Goal: Transaction & Acquisition: Download file/media

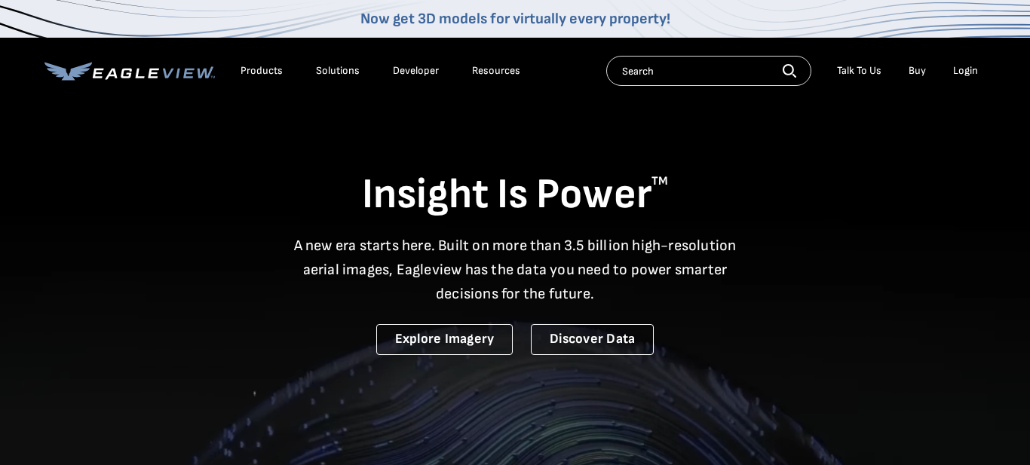
click at [972, 76] on div "Login" at bounding box center [965, 71] width 25 height 14
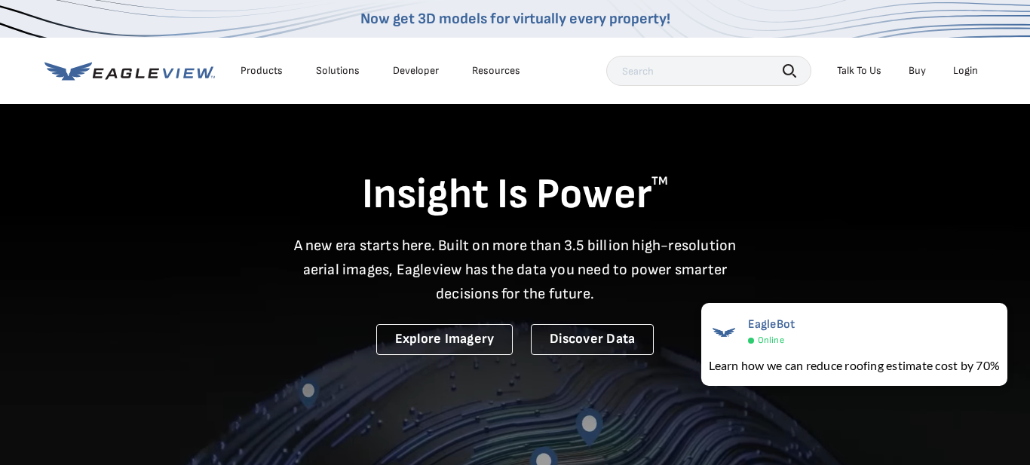
click at [964, 65] on div "Login" at bounding box center [965, 71] width 25 height 14
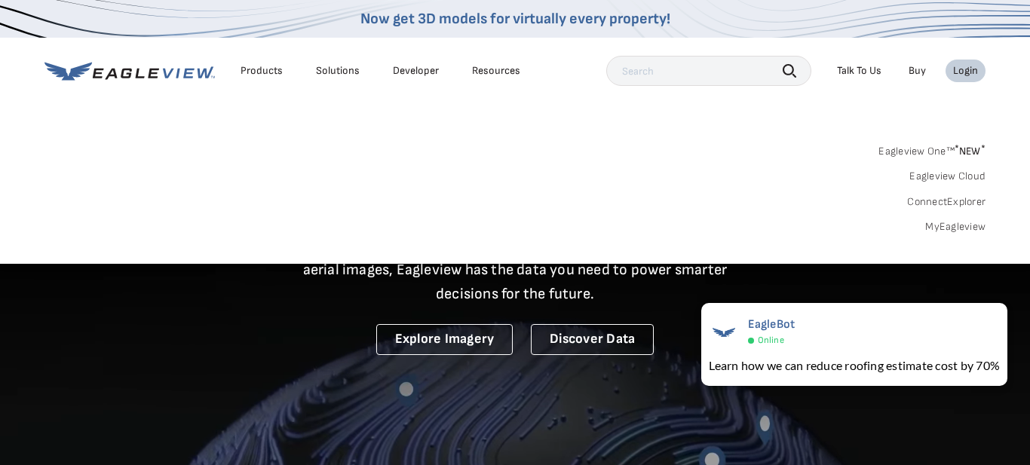
click at [964, 65] on div "Login" at bounding box center [965, 71] width 25 height 14
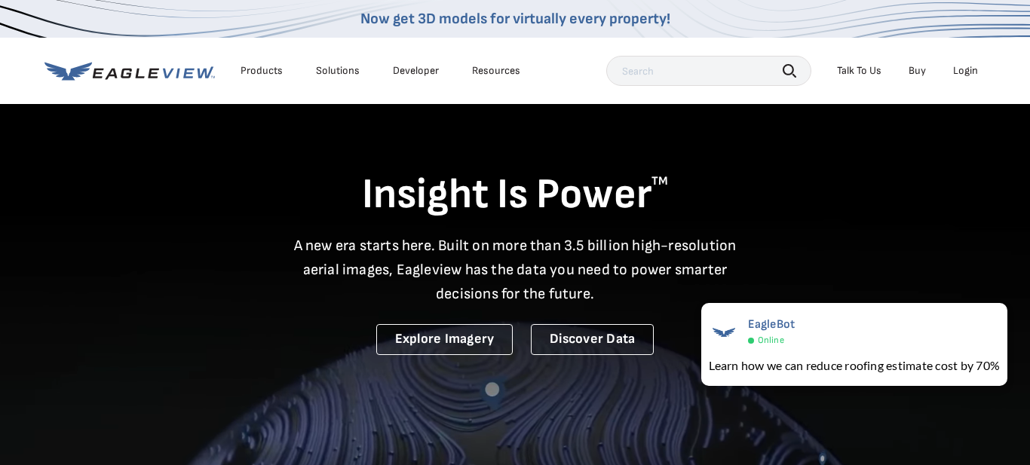
click at [964, 78] on li "Login" at bounding box center [965, 71] width 40 height 23
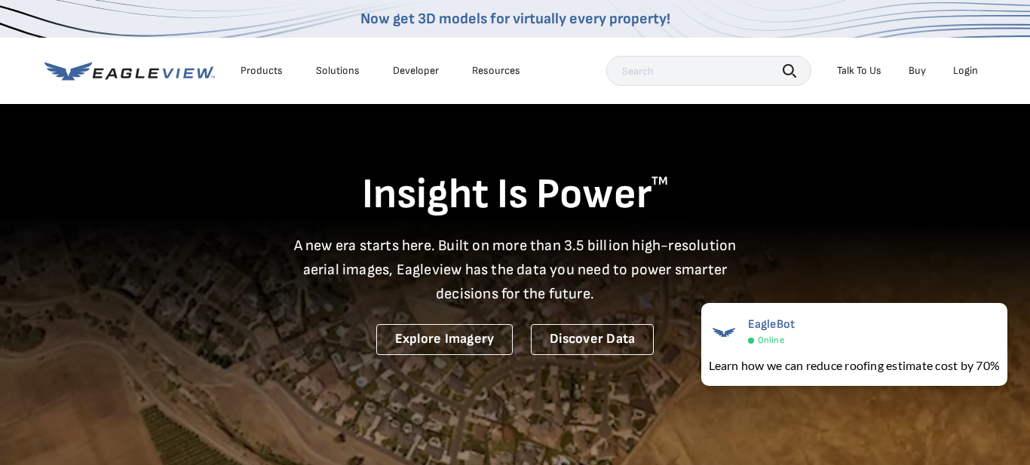
click at [964, 73] on div "Login" at bounding box center [965, 71] width 25 height 14
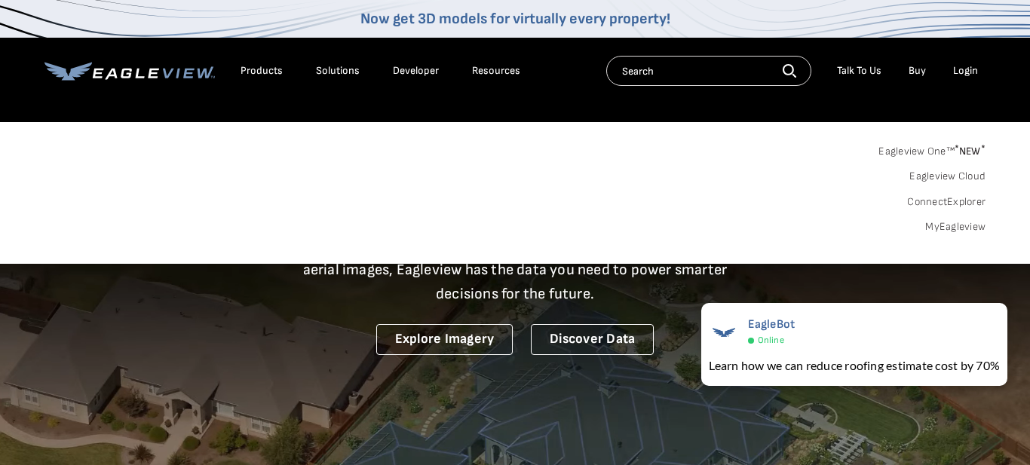
click at [155, 72] on icon at bounding box center [153, 73] width 11 height 10
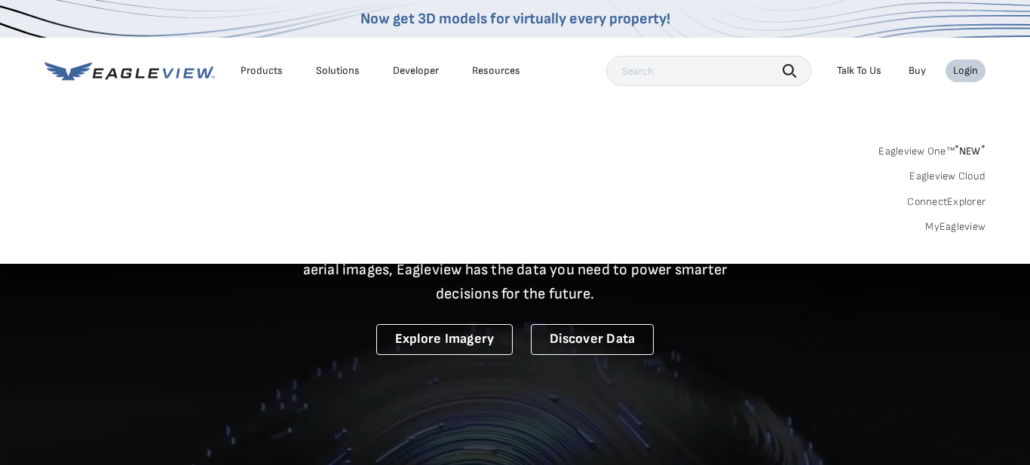
click at [956, 227] on link "MyEagleview" at bounding box center [955, 227] width 60 height 14
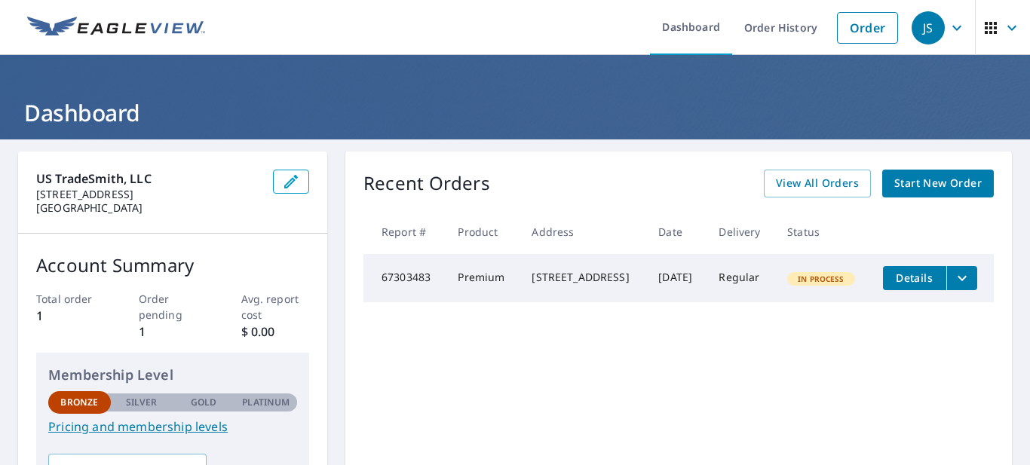
click at [930, 277] on span "Details" at bounding box center [914, 278] width 45 height 14
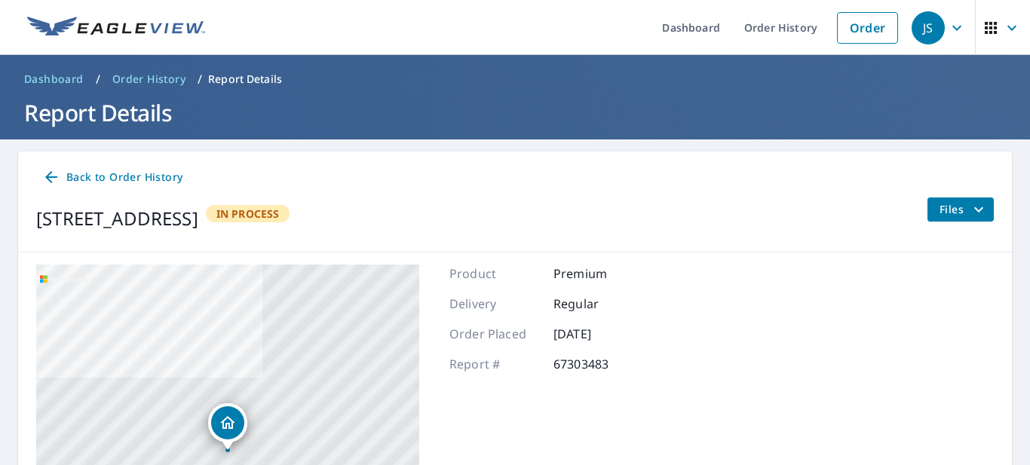
click at [971, 201] on icon "filesDropdownBtn-67303483" at bounding box center [979, 210] width 18 height 18
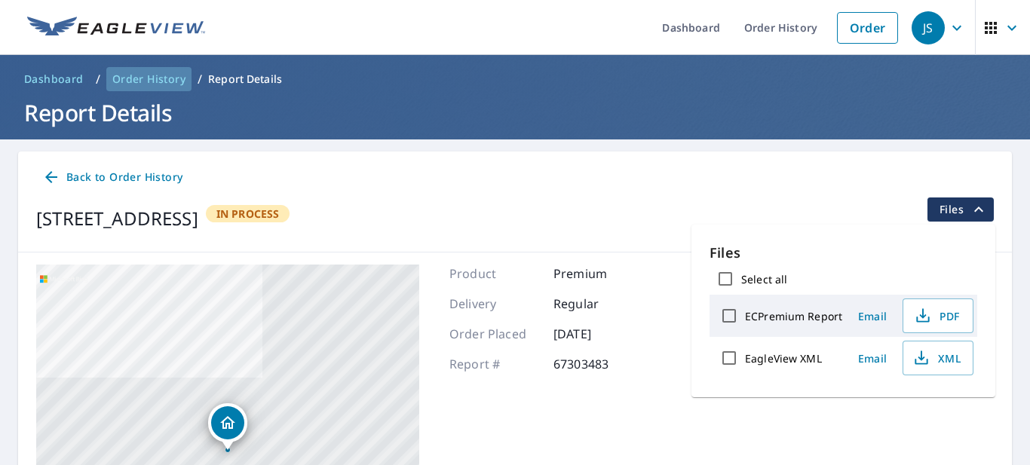
click at [134, 75] on span "Order History" at bounding box center [148, 79] width 73 height 15
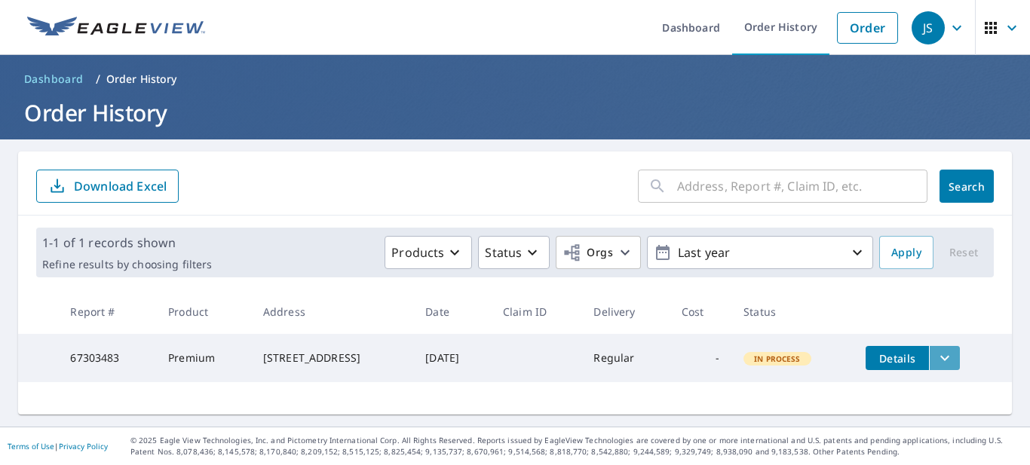
click at [954, 360] on icon "filesDropdownBtn-67303483" at bounding box center [945, 358] width 18 height 18
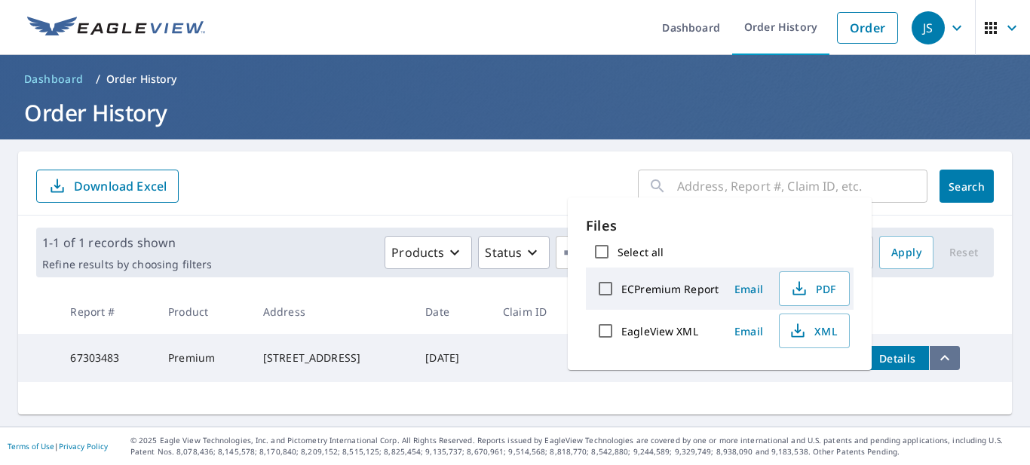
click at [954, 360] on icon "filesDropdownBtn-67303483" at bounding box center [945, 358] width 18 height 18
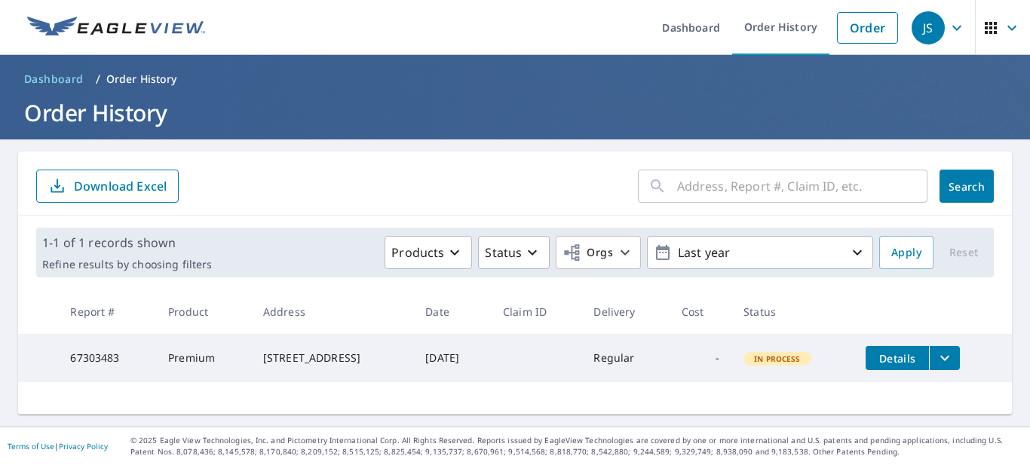
click at [954, 360] on icon "filesDropdownBtn-67303483" at bounding box center [945, 358] width 18 height 18
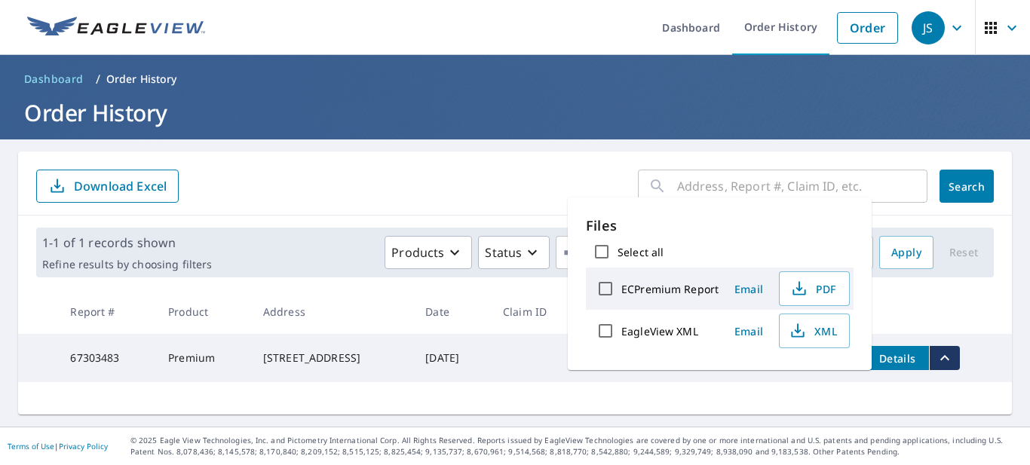
click at [606, 292] on input "ECPremium Report" at bounding box center [606, 289] width 32 height 32
checkbox input "true"
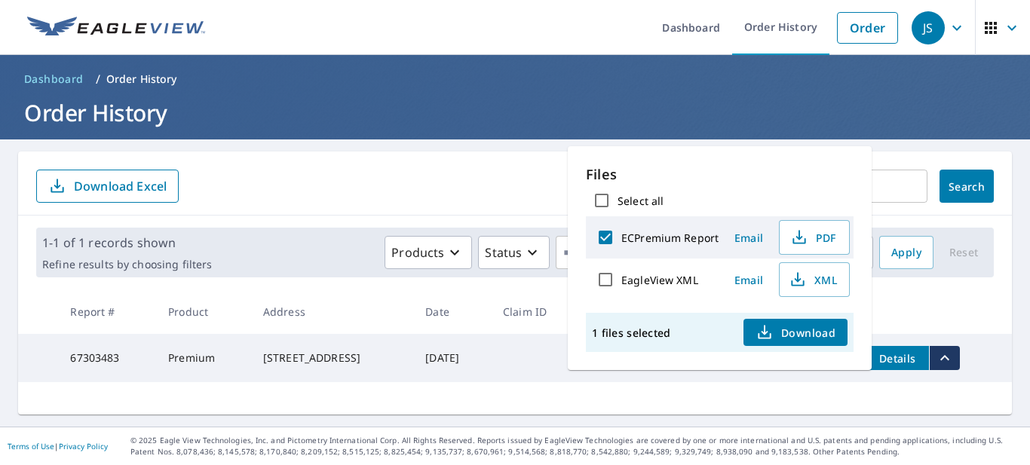
click at [780, 329] on span "Download" at bounding box center [795, 332] width 80 height 18
